Goal: Task Accomplishment & Management: Complete application form

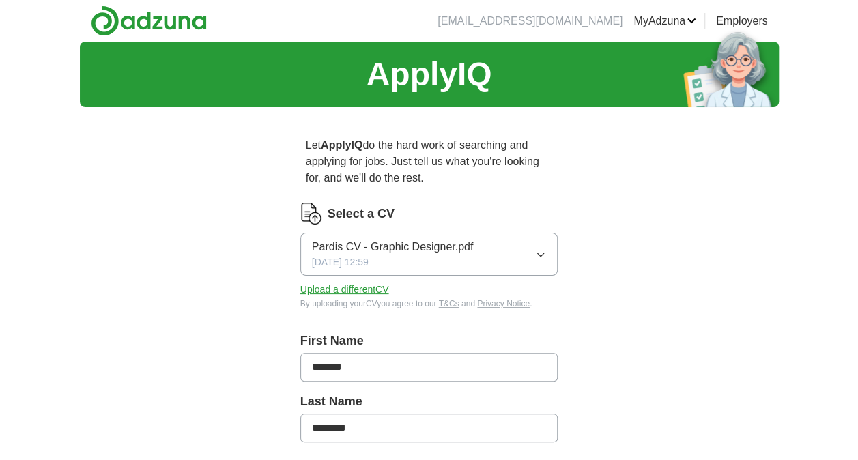
click at [536, 254] on icon "button" at bounding box center [540, 254] width 11 height 11
drag, startPoint x: 591, startPoint y: 263, endPoint x: 555, endPoint y: 266, distance: 36.3
click at [359, 289] on button "Upload a different CV" at bounding box center [344, 290] width 89 height 14
drag, startPoint x: 384, startPoint y: 361, endPoint x: 307, endPoint y: 381, distance: 79.8
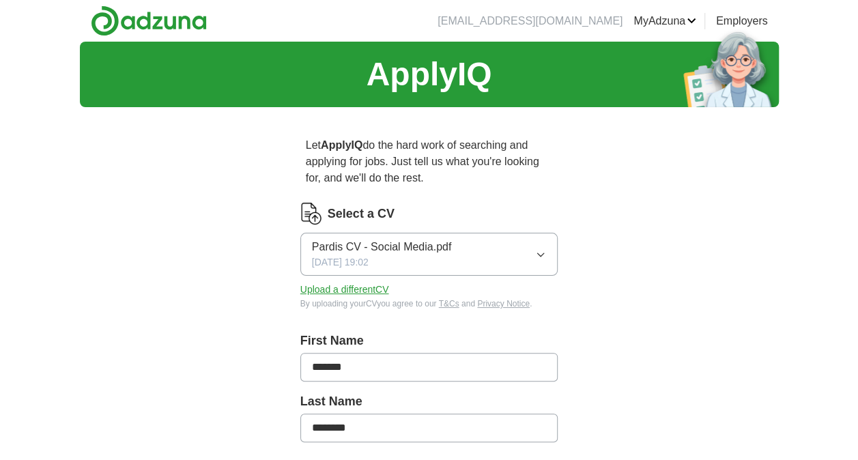
click at [307, 381] on div "First Name *******" at bounding box center [429, 362] width 258 height 61
type input "*"
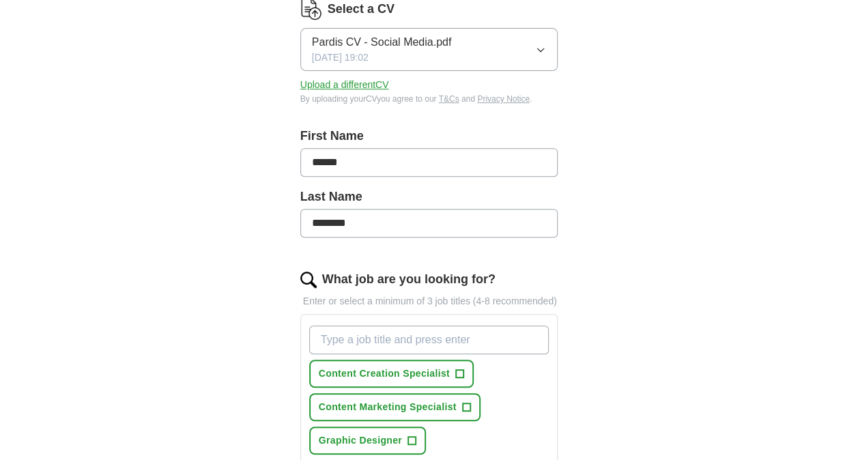
scroll to position [273, 0]
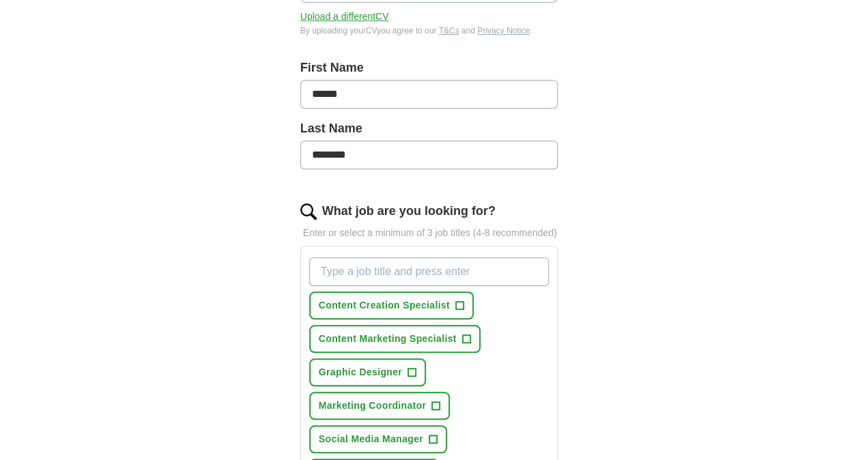
type input "******"
click at [418, 305] on span "Content Creation Specialist" at bounding box center [384, 305] width 131 height 14
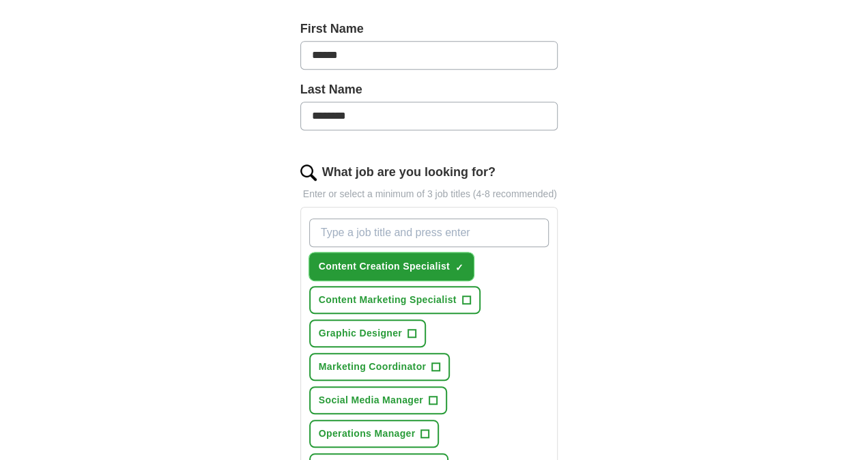
scroll to position [341, 0]
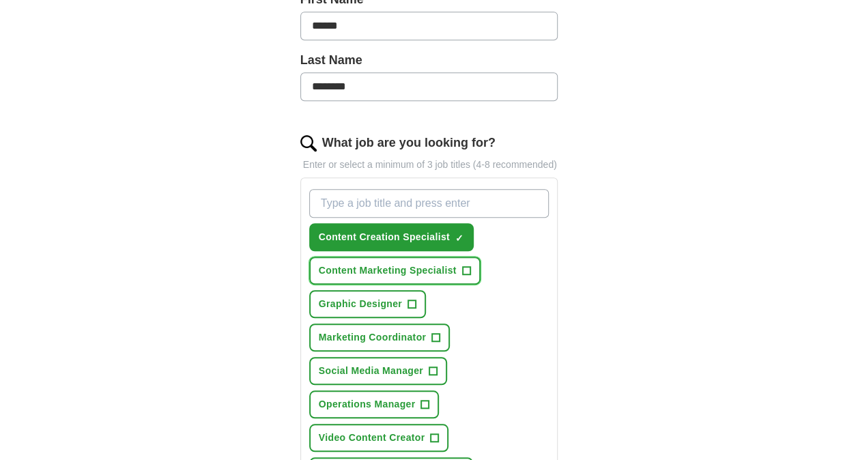
click at [423, 270] on span "Content Marketing Specialist" at bounding box center [388, 270] width 138 height 14
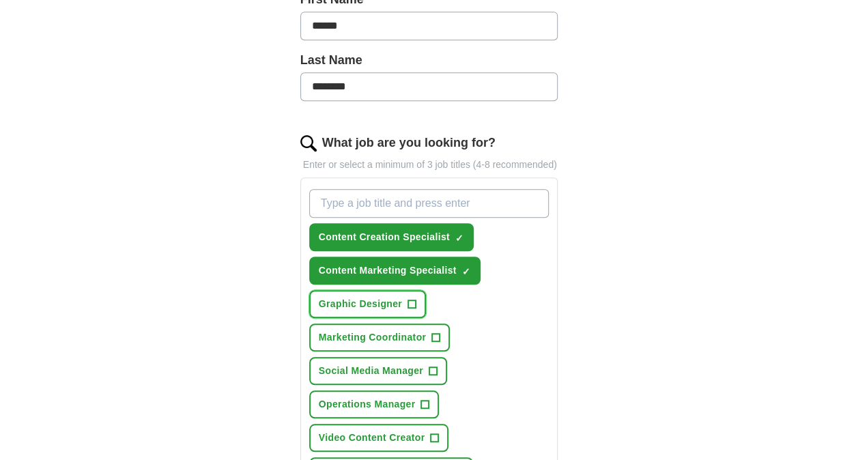
click at [380, 304] on span "Graphic Designer" at bounding box center [360, 304] width 83 height 14
click at [400, 364] on span "Social Media Manager" at bounding box center [371, 371] width 104 height 14
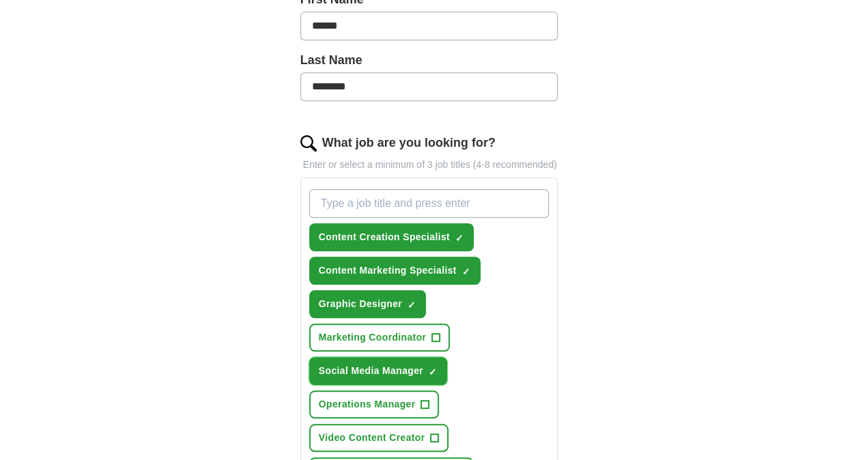
scroll to position [409, 0]
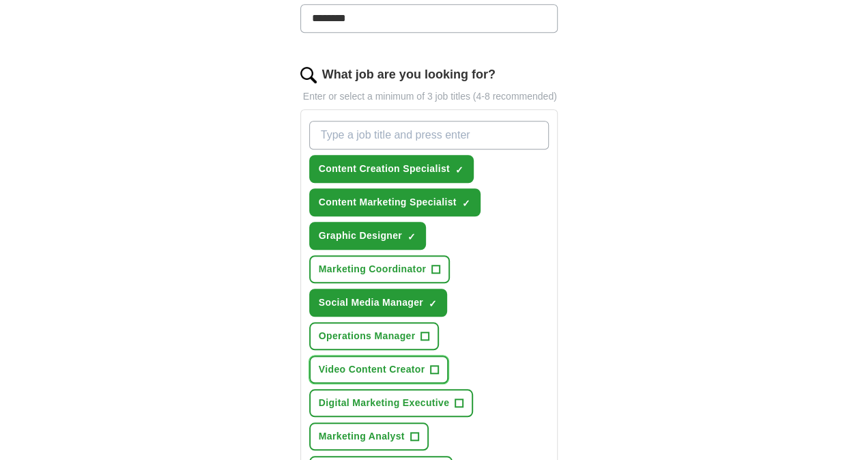
click at [386, 369] on span "Video Content Creator" at bounding box center [372, 369] width 106 height 14
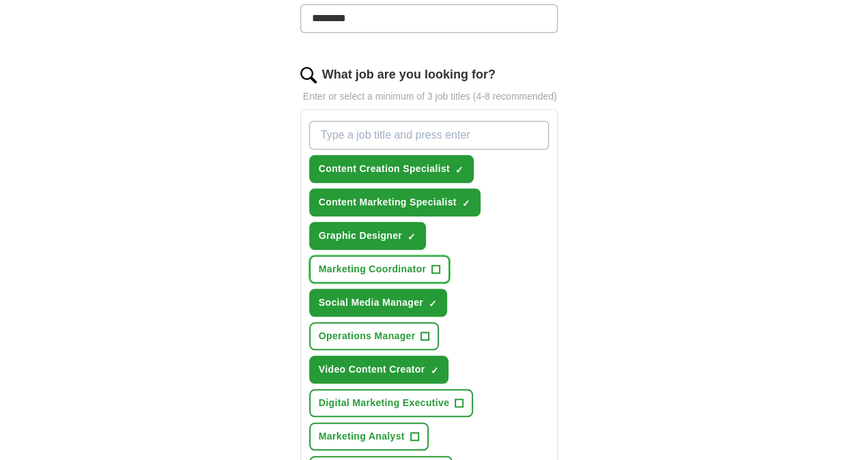
click at [393, 268] on span "Marketing Coordinator" at bounding box center [372, 269] width 107 height 14
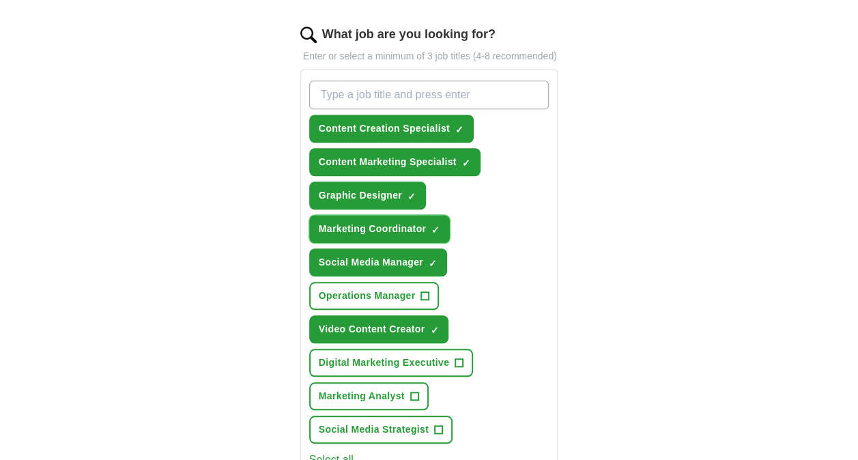
scroll to position [478, 0]
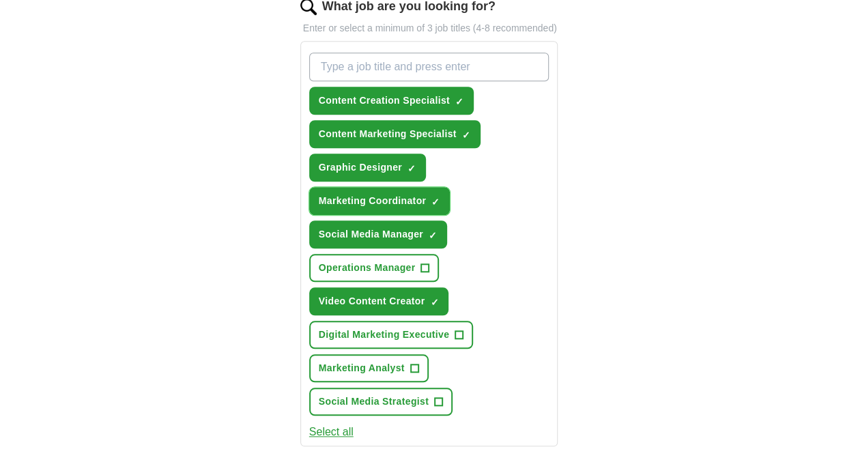
click at [389, 194] on span "Marketing Coordinator" at bounding box center [372, 201] width 107 height 14
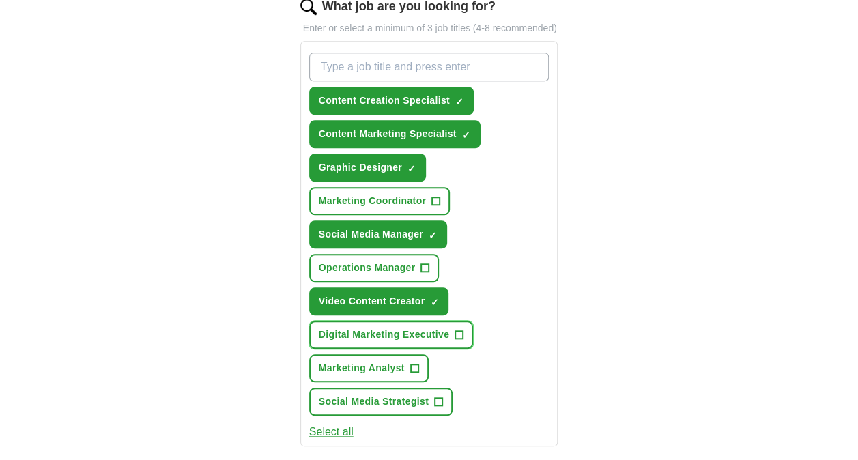
click at [377, 336] on span "Digital Marketing Executive" at bounding box center [384, 335] width 131 height 14
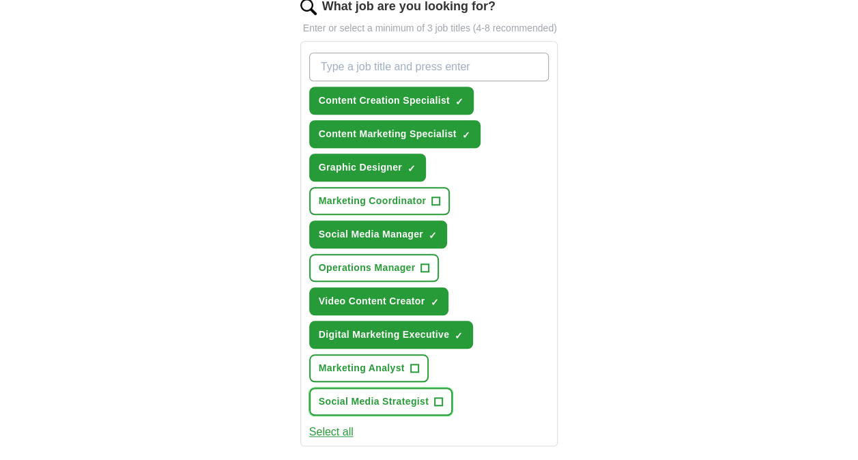
click at [400, 404] on span "Social Media Strategist" at bounding box center [374, 401] width 110 height 14
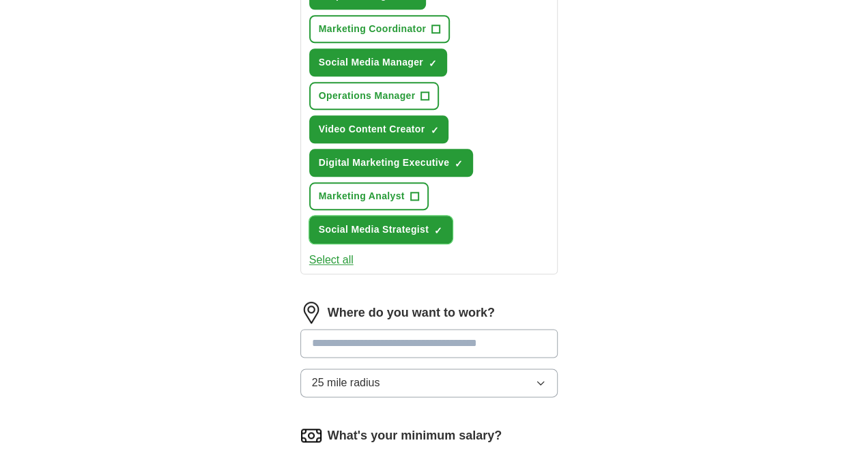
scroll to position [682, 0]
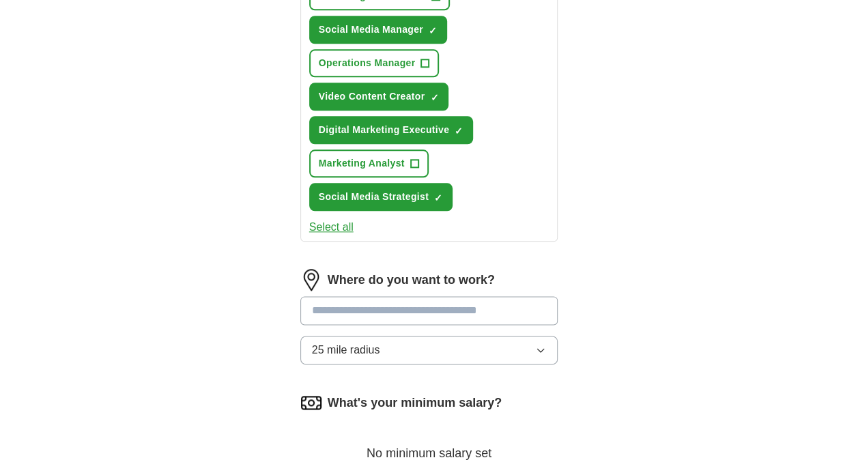
click at [418, 311] on input at bounding box center [429, 310] width 258 height 29
type input "******"
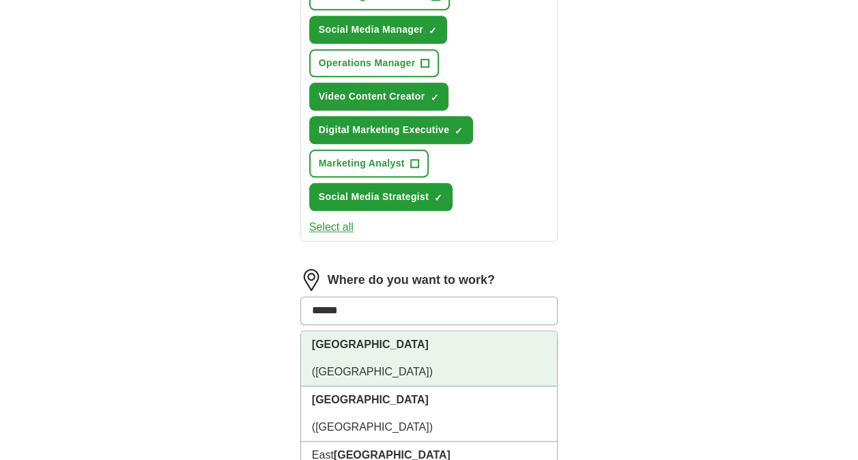
click at [392, 336] on li "[GEOGRAPHIC_DATA] ([GEOGRAPHIC_DATA])" at bounding box center [429, 358] width 257 height 55
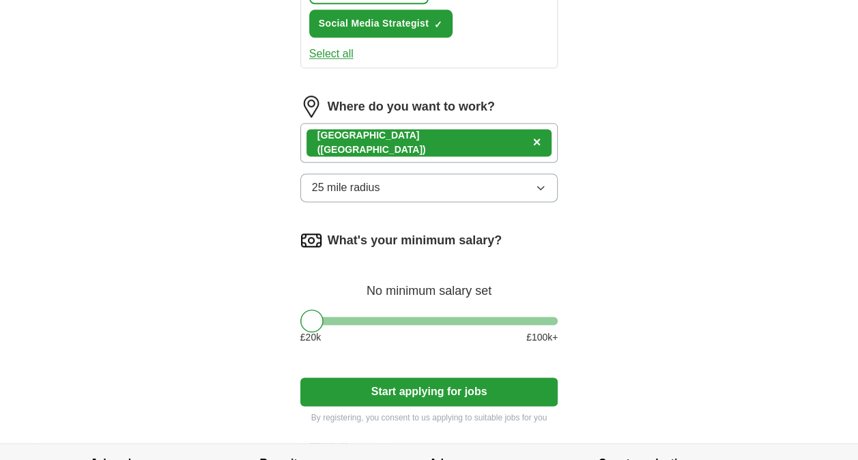
scroll to position [887, 0]
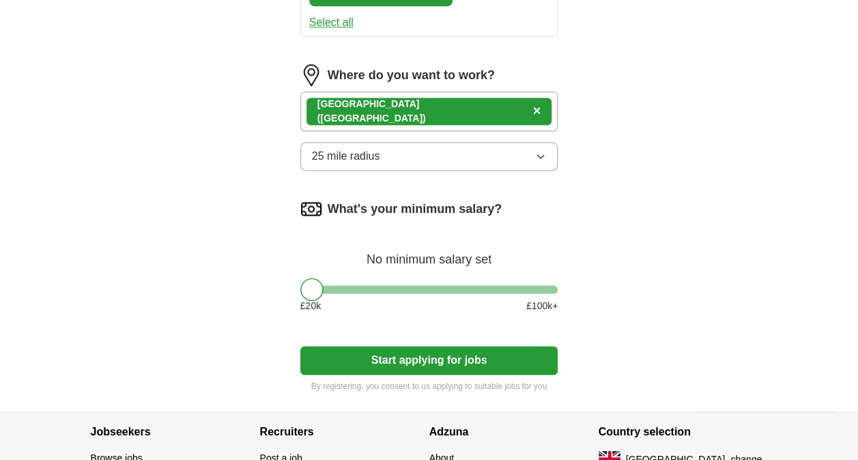
click at [422, 360] on button "Start applying for jobs" at bounding box center [429, 360] width 258 height 29
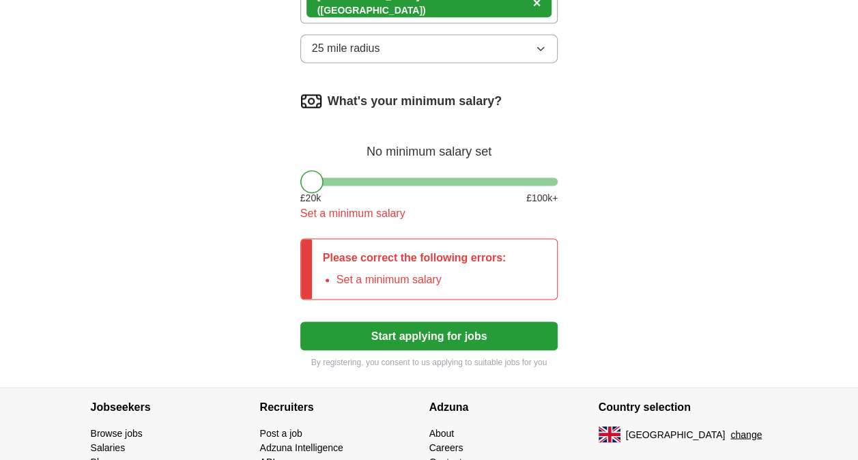
scroll to position [1024, 0]
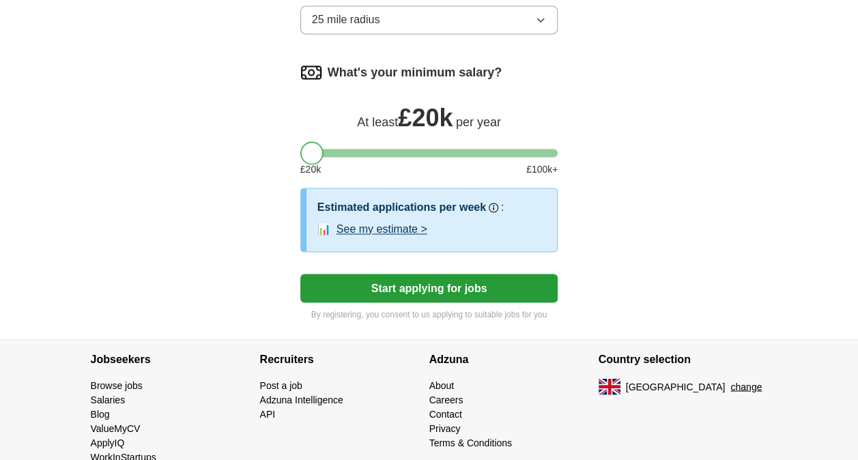
drag, startPoint x: 313, startPoint y: 152, endPoint x: 300, endPoint y: 154, distance: 13.9
click at [300, 154] on div "What's your minimum salary? At least £ 20k per year £ 20 k £ 100 k+" at bounding box center [429, 124] width 258 height 126
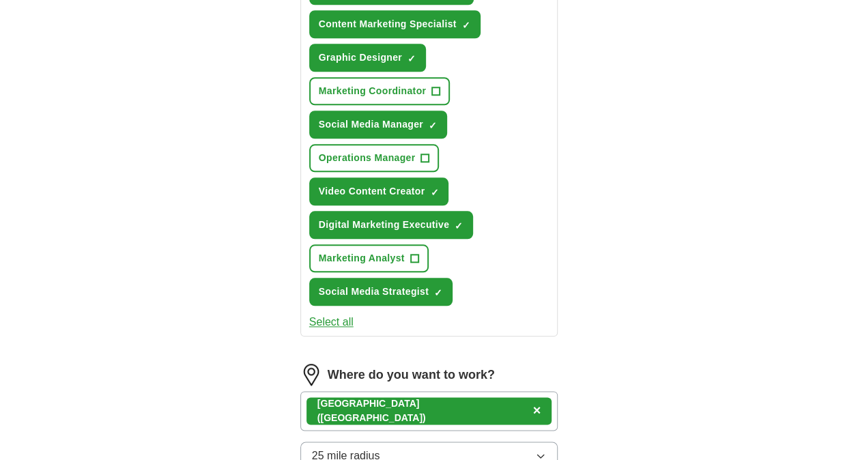
scroll to position [546, 0]
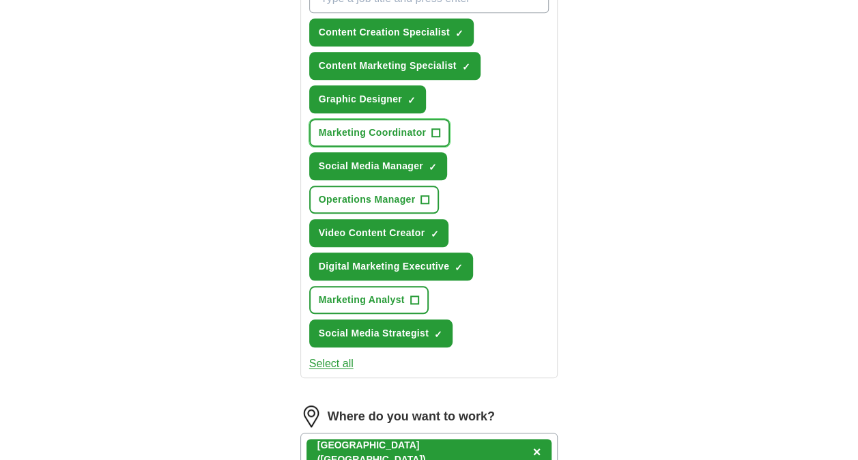
click at [391, 119] on button "Marketing Coordinator +" at bounding box center [379, 133] width 141 height 28
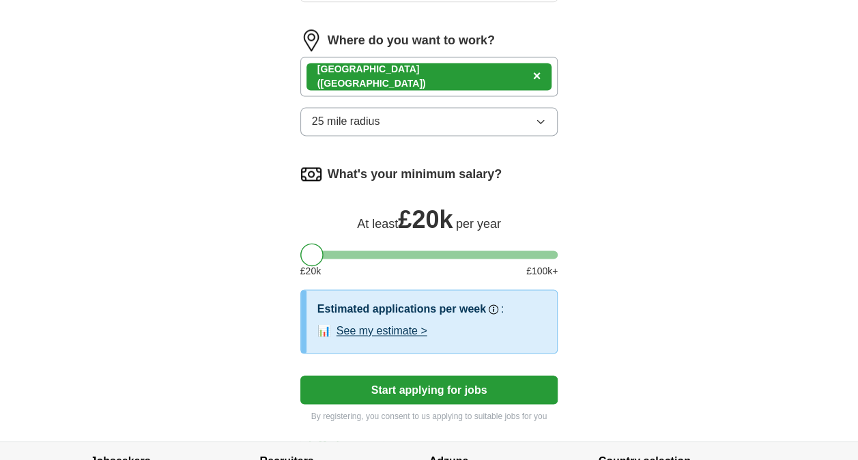
scroll to position [1024, 0]
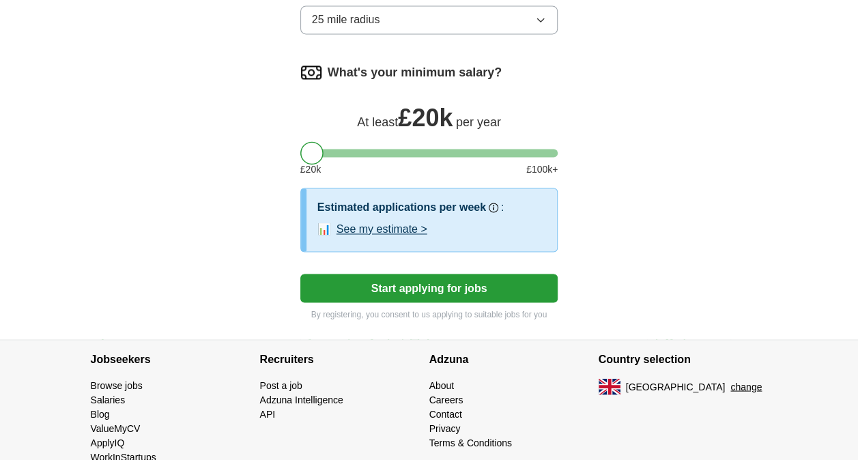
click at [425, 286] on button "Start applying for jobs" at bounding box center [429, 288] width 258 height 29
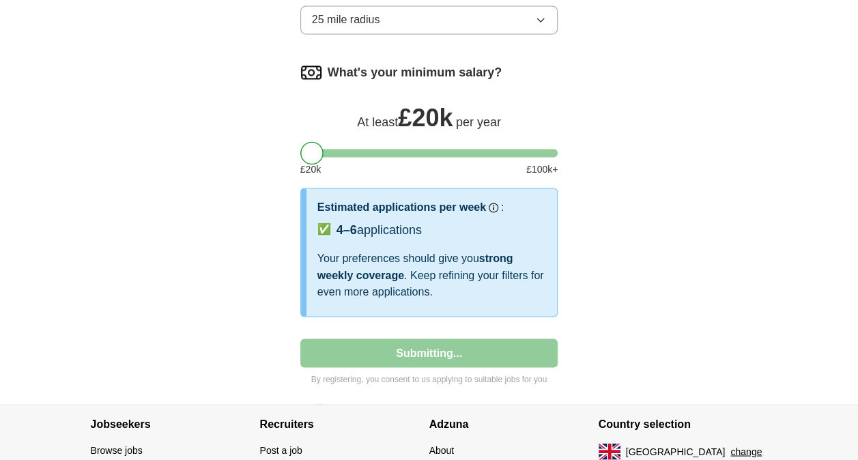
select select "**"
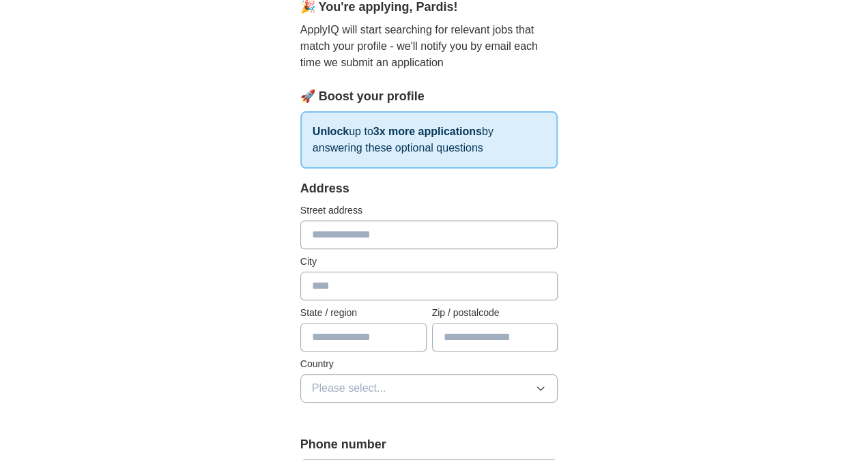
scroll to position [136, 0]
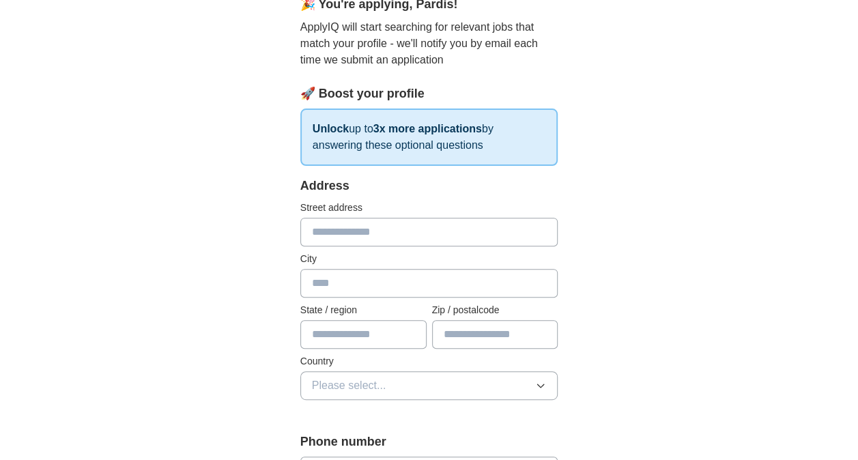
click at [354, 231] on input "text" at bounding box center [429, 232] width 258 height 29
type input "****"
type input "******"
type input "**********"
type input "*******"
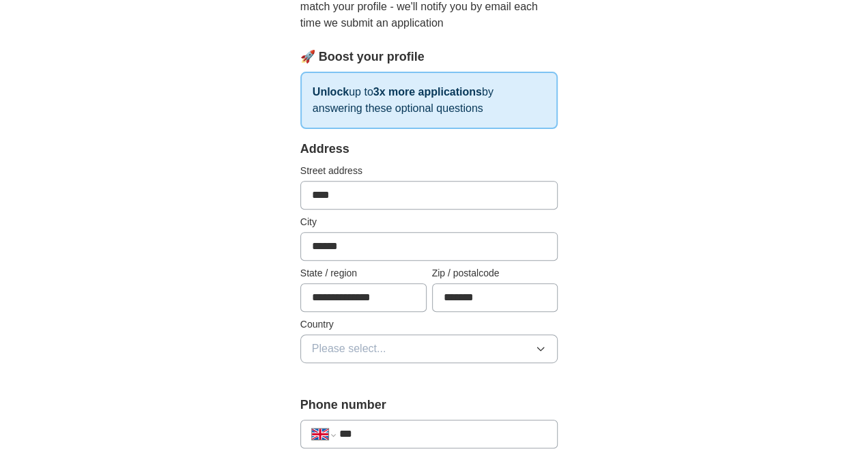
scroll to position [205, 0]
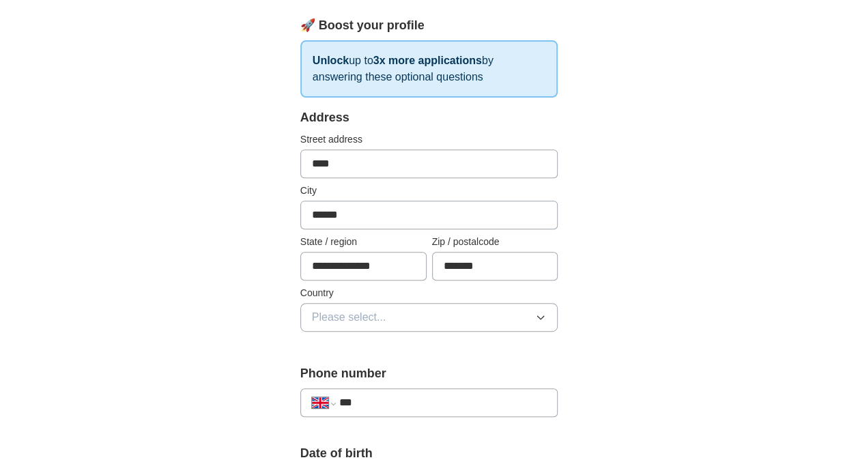
click at [356, 310] on span "Please select..." at bounding box center [349, 317] width 74 height 16
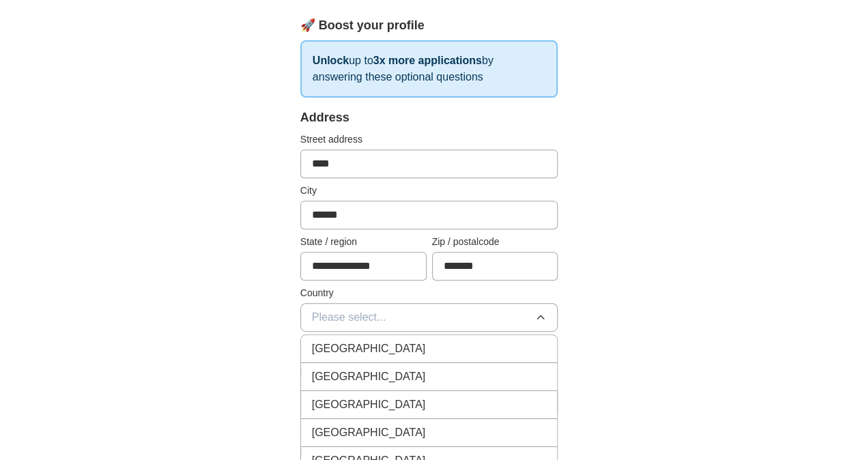
click at [377, 346] on span "[GEOGRAPHIC_DATA]" at bounding box center [369, 349] width 114 height 16
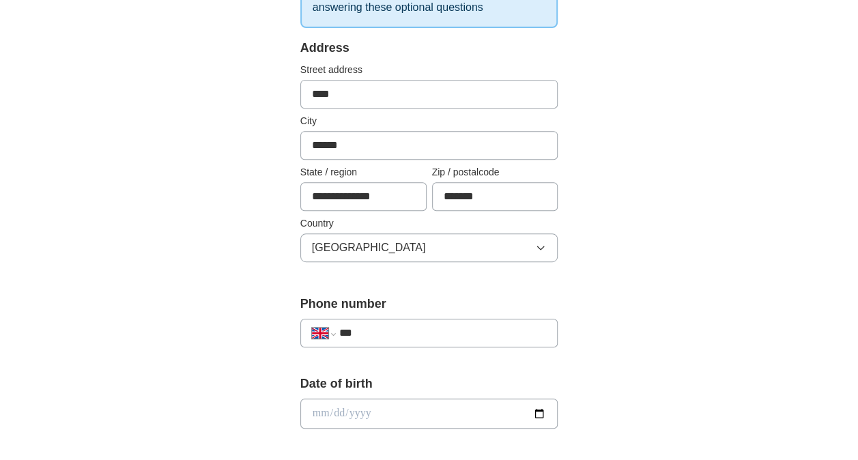
scroll to position [341, 0]
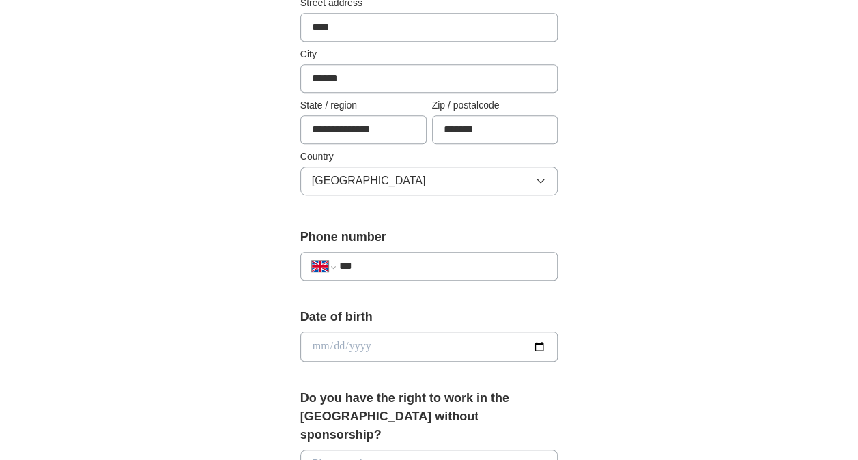
click at [376, 262] on input "***" at bounding box center [442, 266] width 207 height 16
type input "**********"
click at [369, 344] on input "date" at bounding box center [429, 347] width 258 height 30
click at [537, 342] on input "date" at bounding box center [429, 347] width 258 height 30
click at [327, 345] on input "date" at bounding box center [429, 347] width 258 height 30
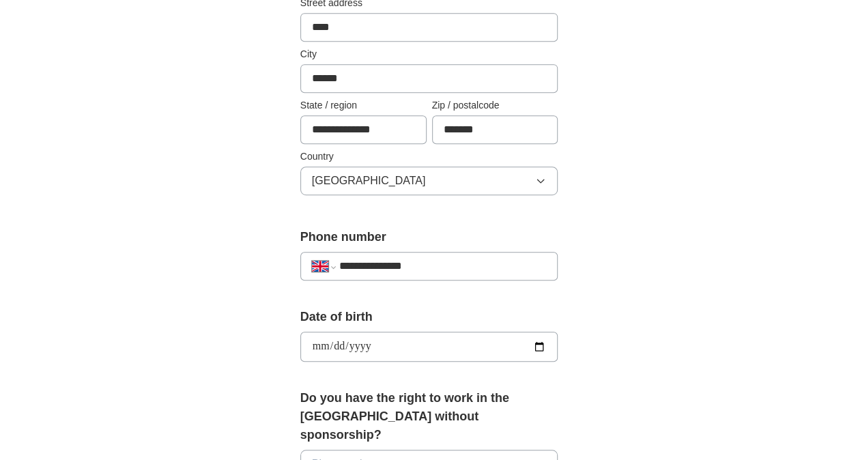
type input "**********"
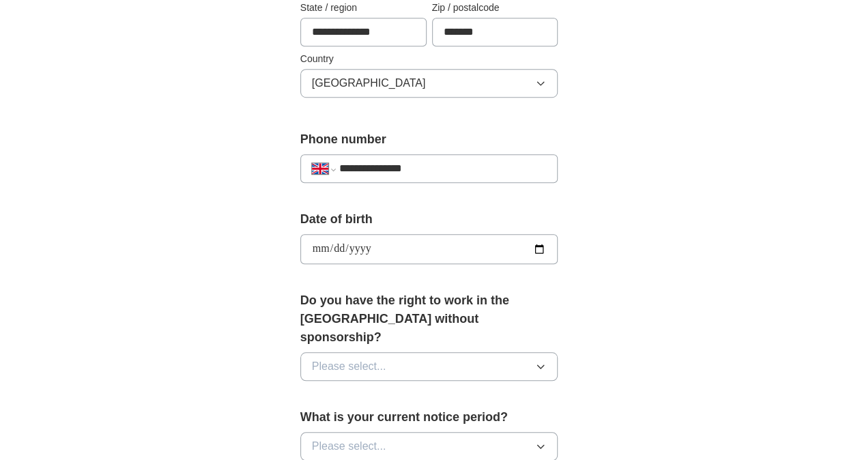
scroll to position [478, 0]
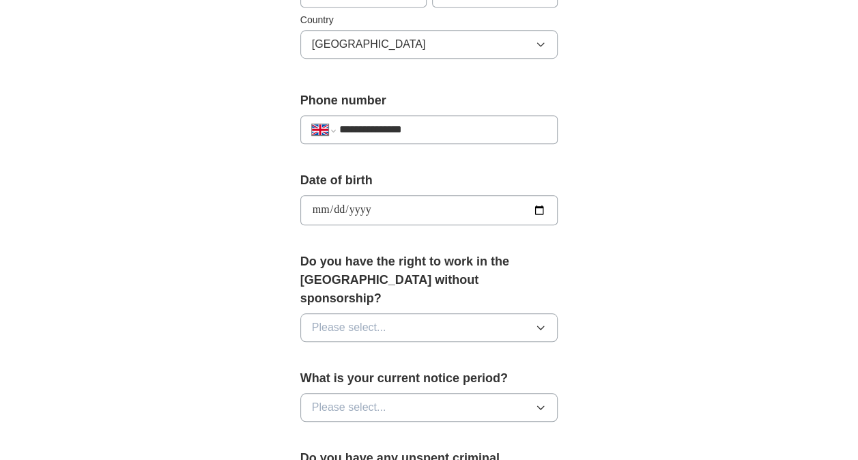
click at [395, 313] on button "Please select..." at bounding box center [429, 327] width 258 height 29
click at [347, 351] on div "Yes" at bounding box center [429, 359] width 235 height 16
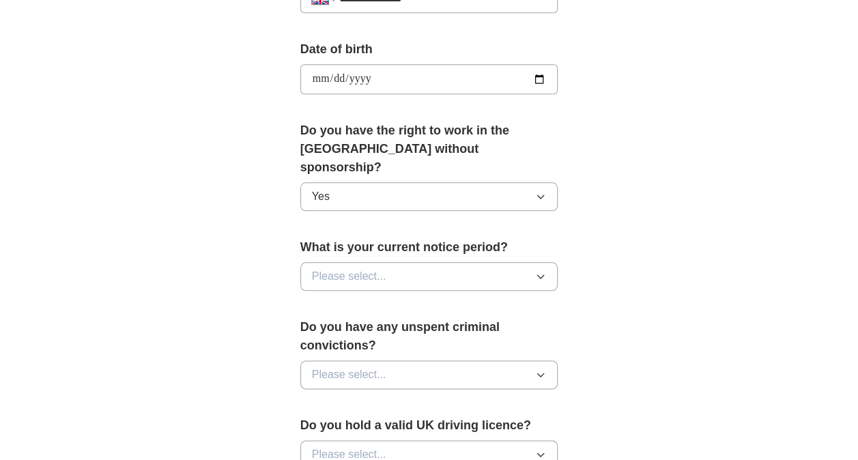
scroll to position [614, 0]
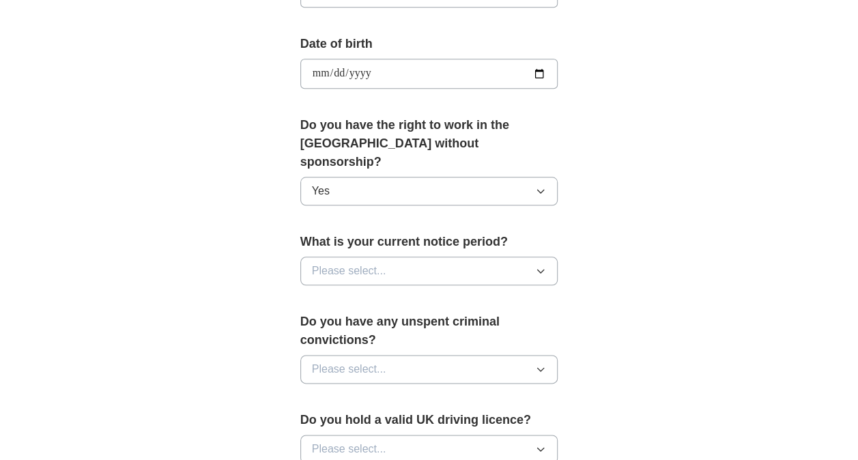
click at [389, 257] on button "Please select..." at bounding box center [429, 271] width 258 height 29
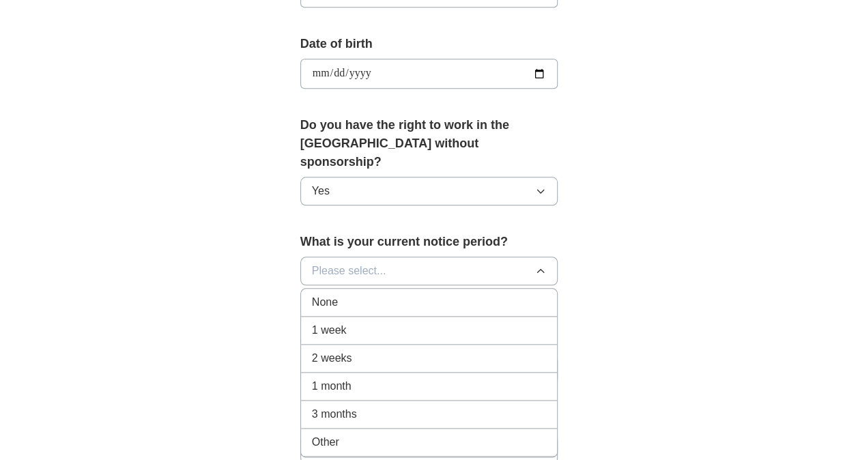
click at [345, 322] on span "1 week" at bounding box center [329, 330] width 35 height 16
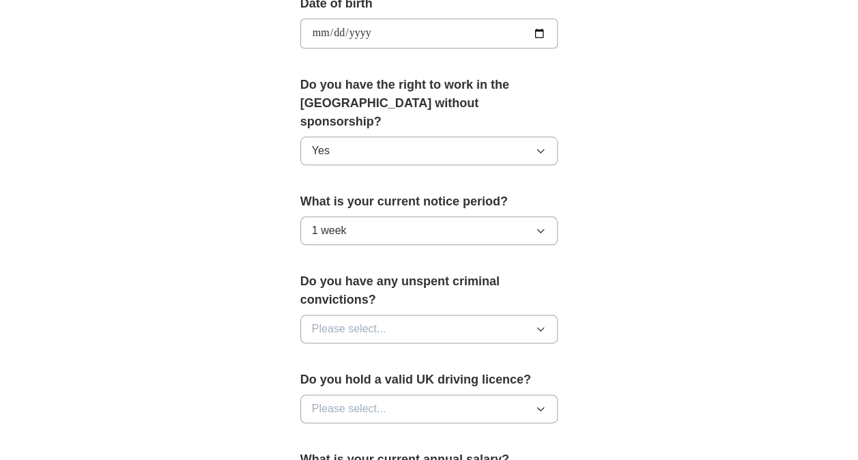
scroll to position [682, 0]
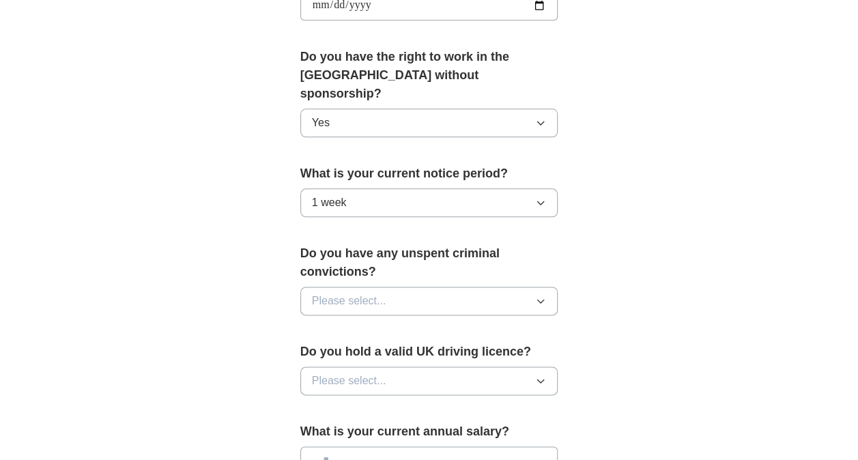
click at [378, 293] on span "Please select..." at bounding box center [349, 301] width 74 height 16
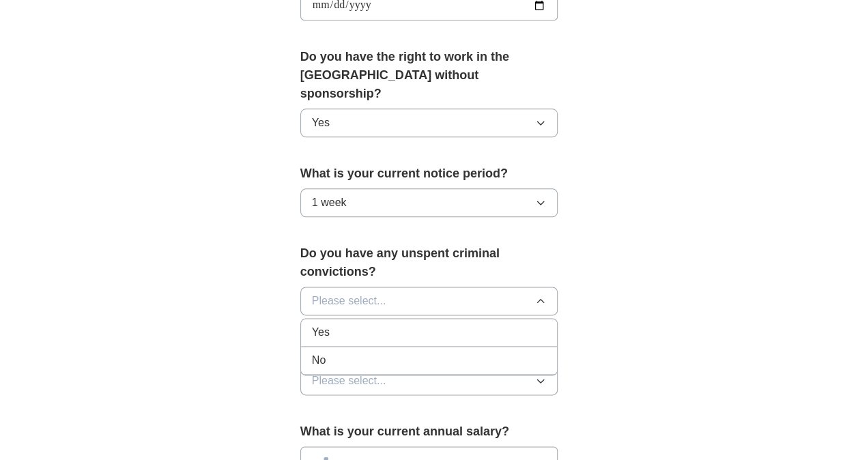
click at [332, 352] on div "No" at bounding box center [429, 360] width 235 height 16
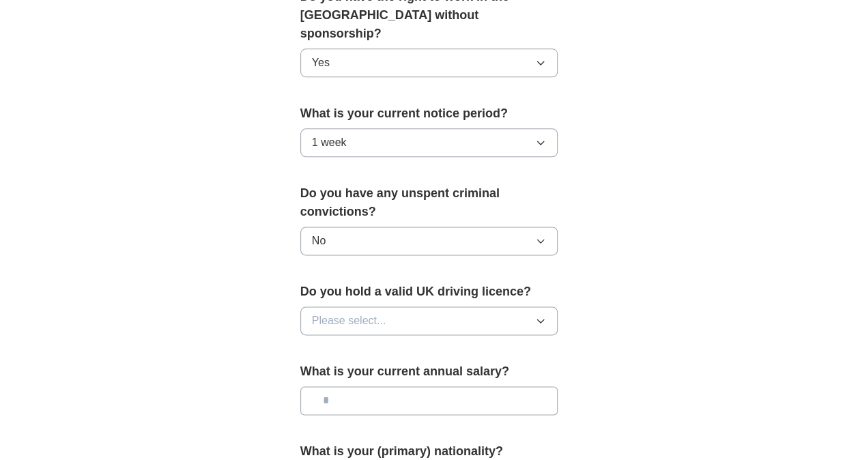
scroll to position [819, 0]
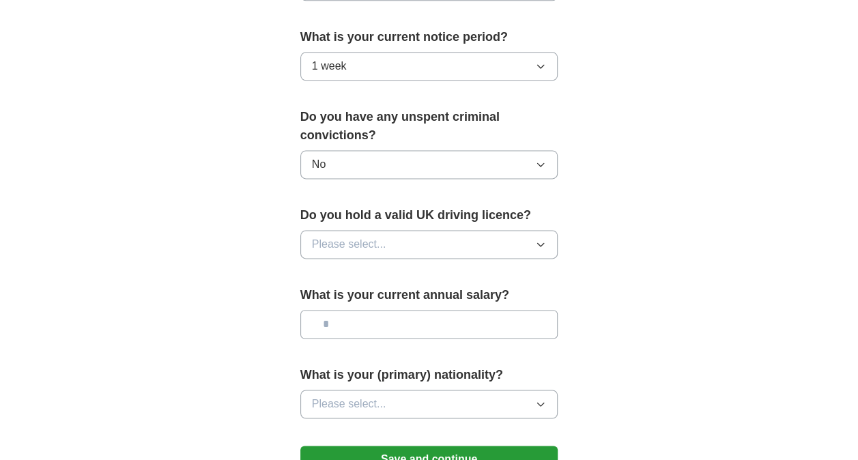
click at [420, 230] on button "Please select..." at bounding box center [429, 244] width 258 height 29
click at [350, 268] on div "Yes" at bounding box center [429, 276] width 235 height 16
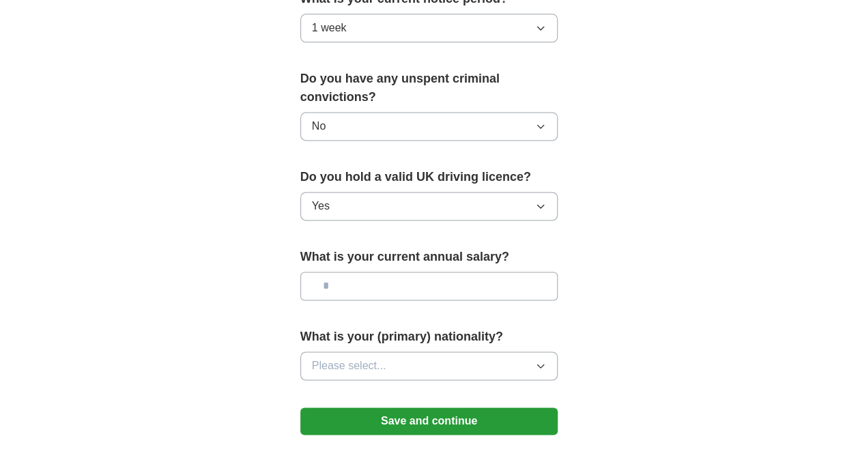
scroll to position [887, 0]
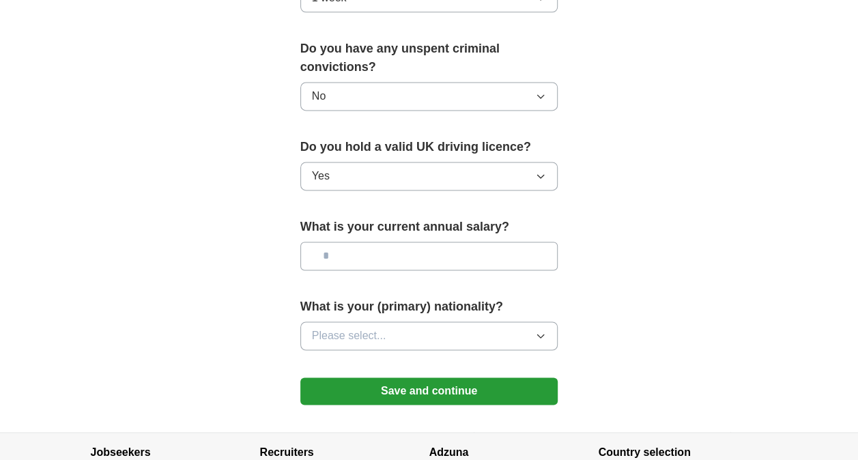
click at [366, 242] on input "text" at bounding box center [429, 256] width 258 height 29
click at [436, 242] on input "text" at bounding box center [429, 256] width 258 height 29
type input "*******"
click at [390, 321] on button "Please select..." at bounding box center [429, 335] width 258 height 29
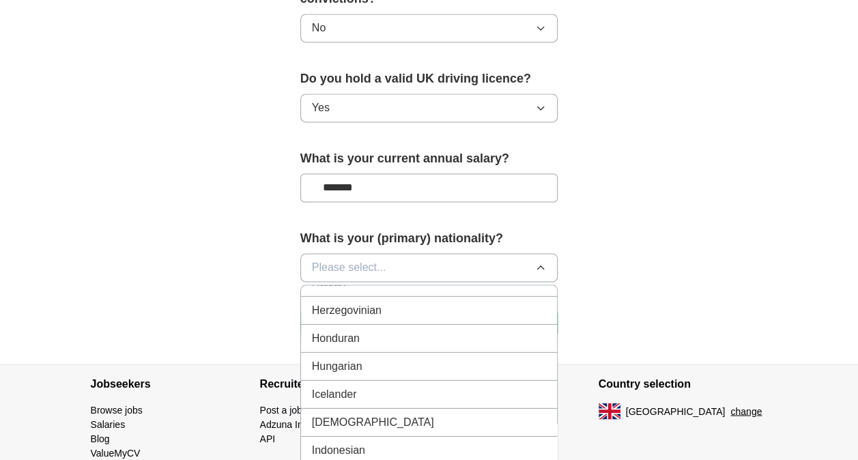
scroll to position [2184, 0]
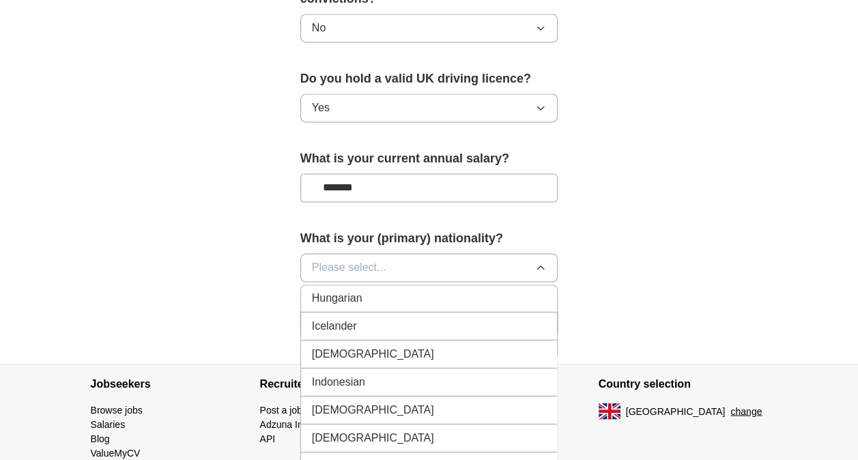
click at [347, 401] on div "[DEMOGRAPHIC_DATA]" at bounding box center [429, 409] width 235 height 16
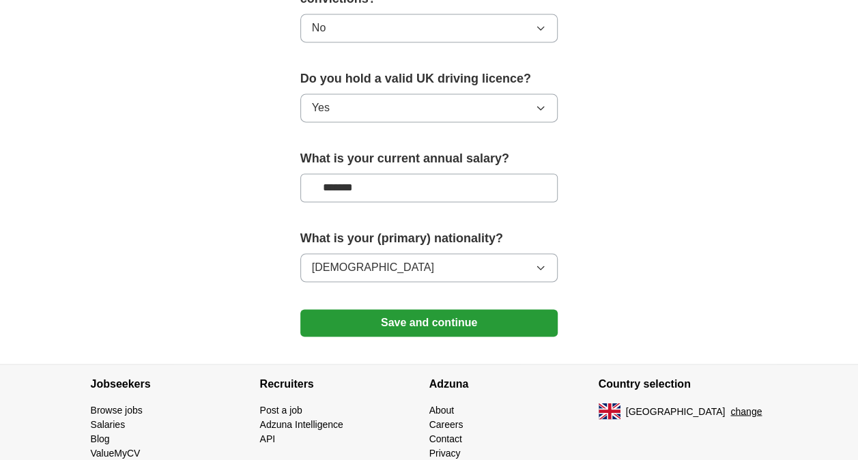
click at [427, 309] on button "Save and continue" at bounding box center [429, 322] width 258 height 27
